Goal: Communication & Community: Answer question/provide support

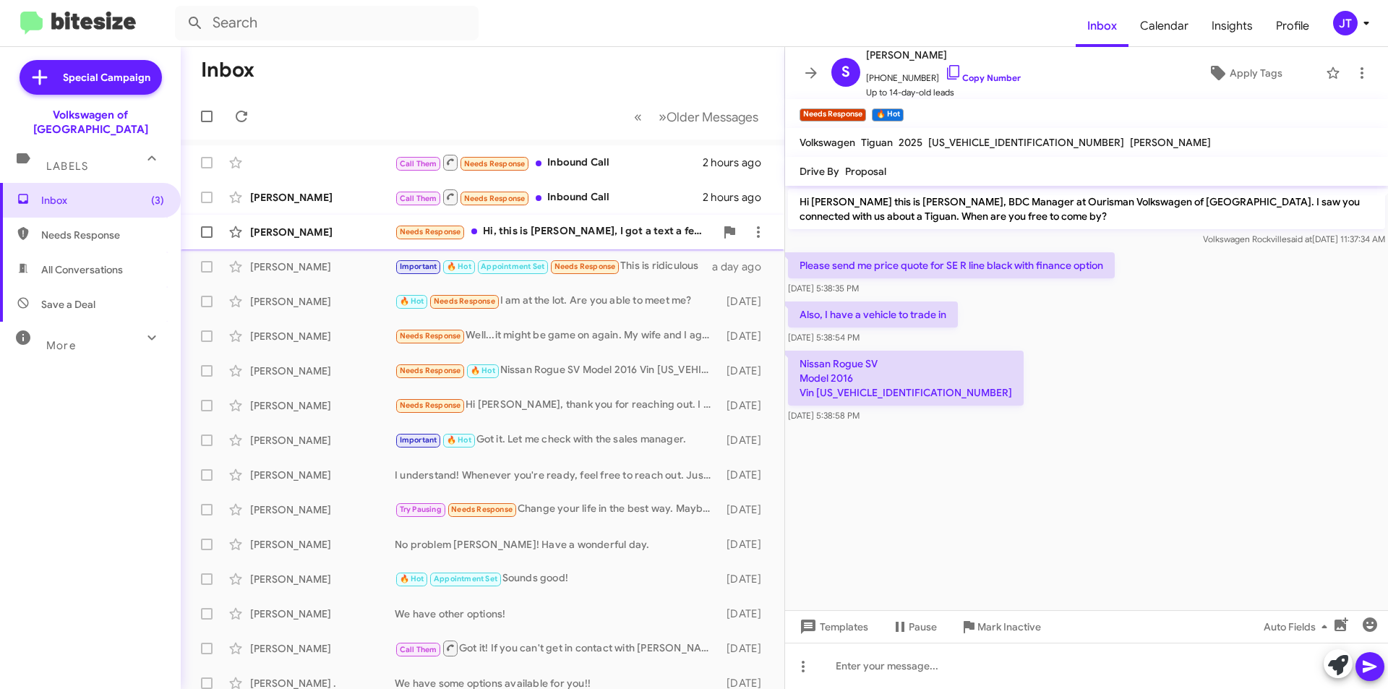
click at [564, 235] on div "Needs Response Hi, this is Presley, I got a text a few weeks ago about the deal…" at bounding box center [555, 231] width 320 height 17
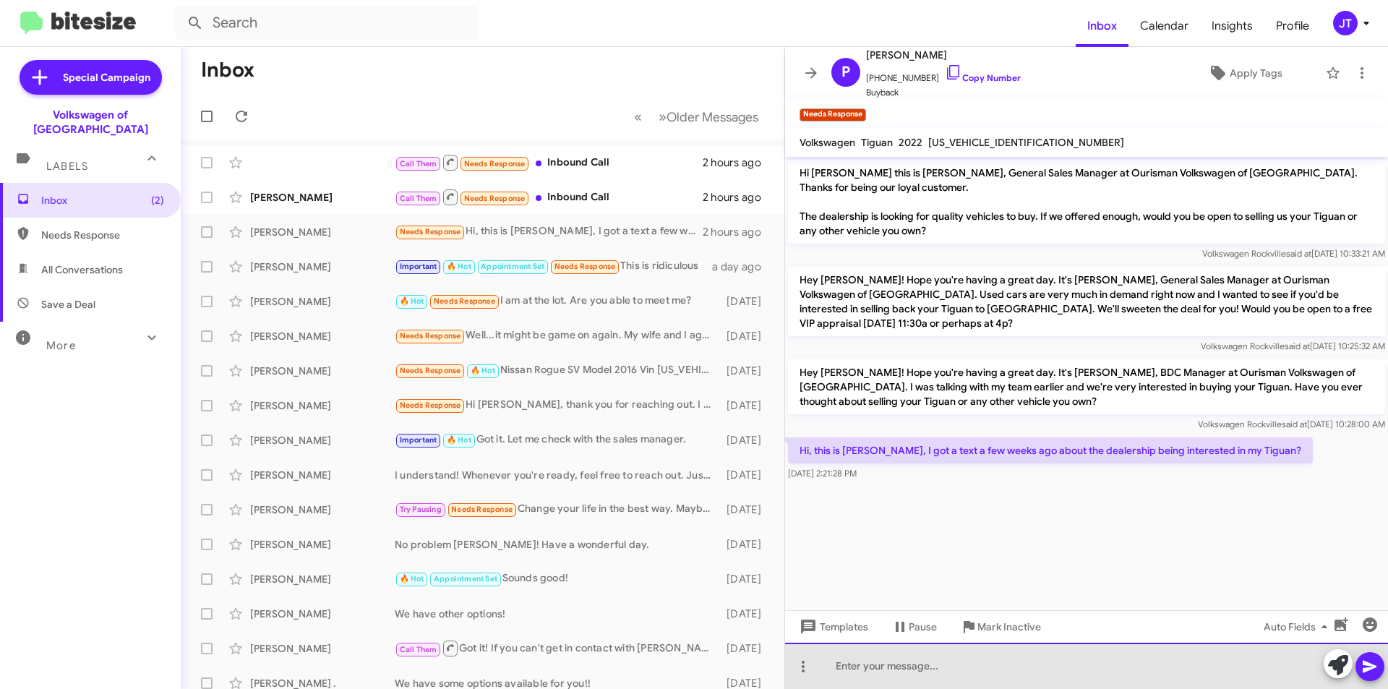
click at [857, 677] on div at bounding box center [1086, 666] width 603 height 46
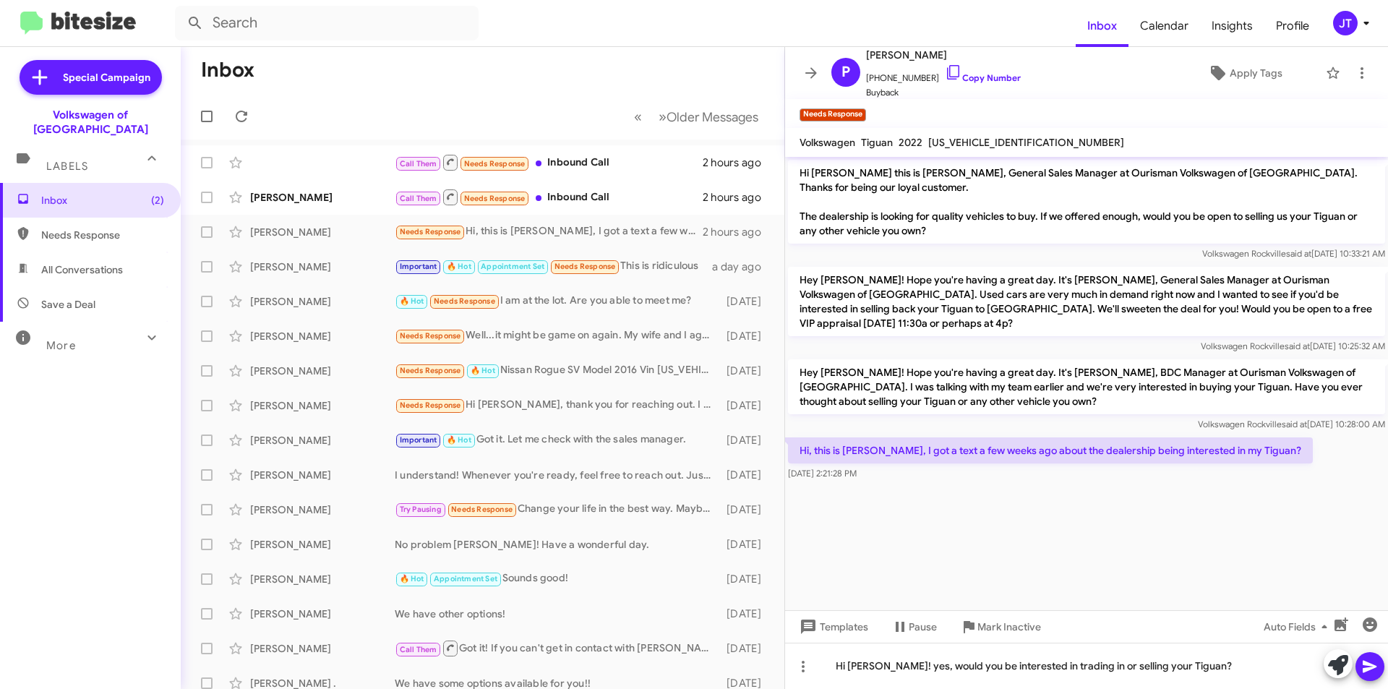
click at [1363, 660] on icon at bounding box center [1369, 666] width 17 height 17
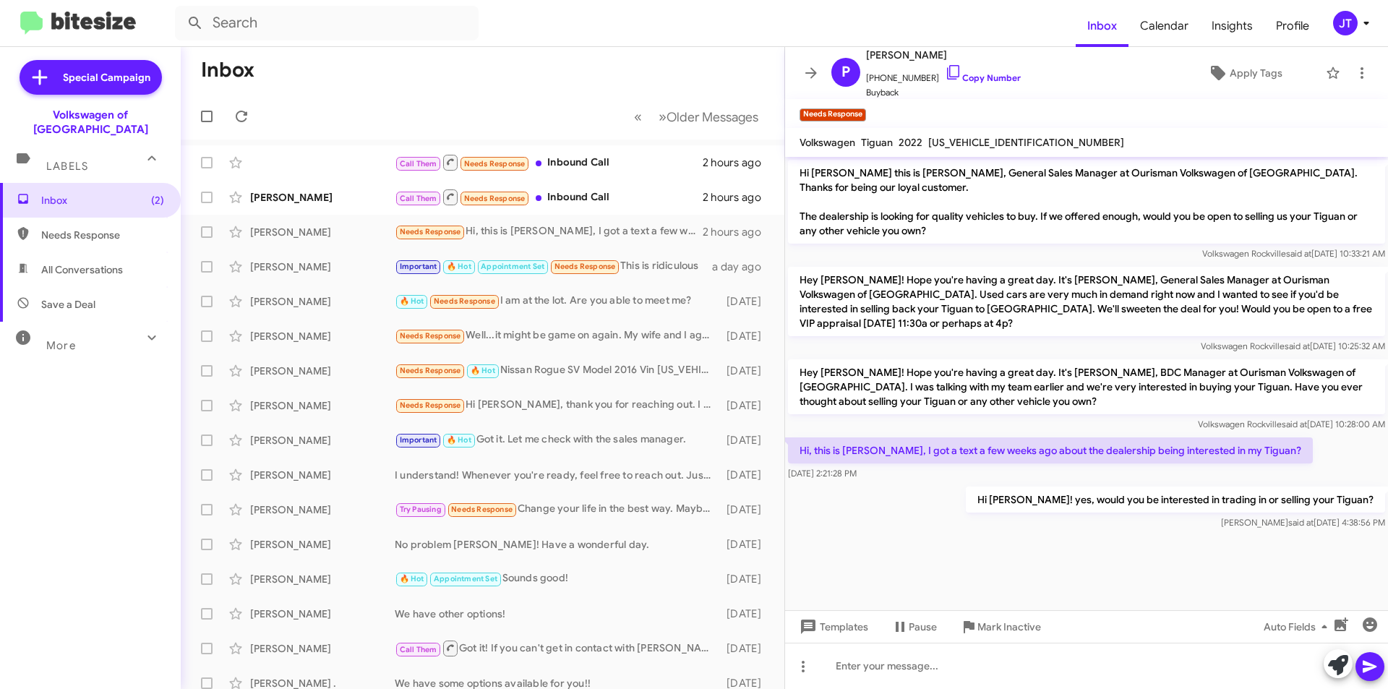
drag, startPoint x: 205, startPoint y: 30, endPoint x: -151, endPoint y: 27, distance: 355.6
drag, startPoint x: -151, startPoint y: 27, endPoint x: 588, endPoint y: 53, distance: 739.2
click at [588, 53] on mat-toolbar-row "Inbox" at bounding box center [483, 70] width 604 height 46
